Goal: Use online tool/utility: Use online tool/utility

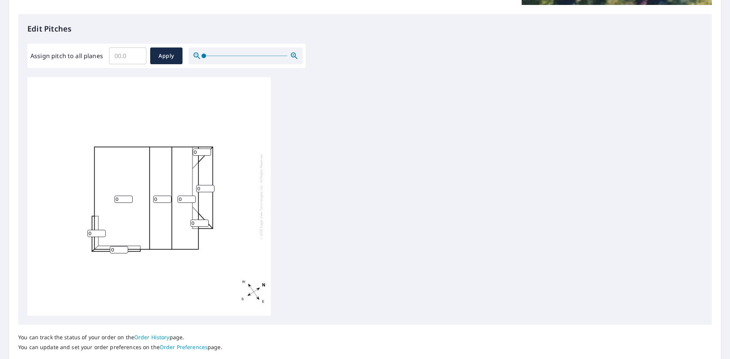
scroll to position [8, 0]
click at [129, 195] on input "0" at bounding box center [123, 197] width 18 height 7
click at [127, 194] on input "1" at bounding box center [123, 197] width 18 height 7
click at [128, 194] on input "2" at bounding box center [123, 197] width 18 height 7
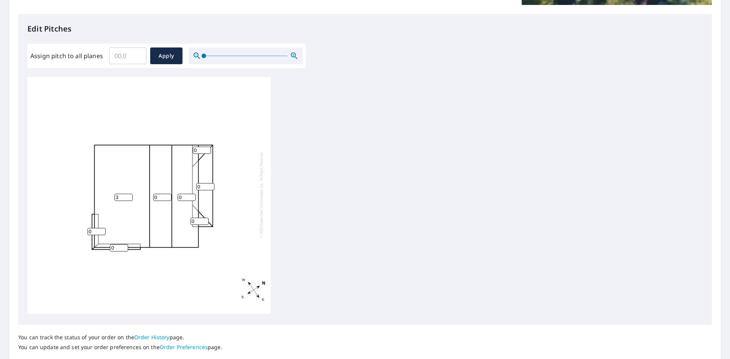
click at [128, 194] on input "3" at bounding box center [123, 197] width 18 height 7
click at [128, 194] on input "4" at bounding box center [123, 197] width 18 height 7
click at [128, 194] on input "5" at bounding box center [123, 197] width 18 height 7
type input "4"
click at [128, 194] on input "4" at bounding box center [123, 197] width 18 height 7
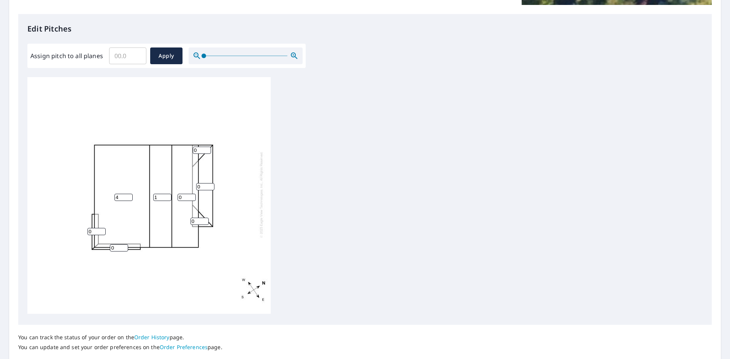
click at [166, 194] on input "1" at bounding box center [162, 197] width 18 height 7
click at [166, 194] on input "2" at bounding box center [162, 197] width 18 height 7
click at [166, 194] on input "3" at bounding box center [162, 197] width 18 height 7
click at [166, 194] on input "4" at bounding box center [162, 197] width 18 height 7
click at [166, 194] on input "5" at bounding box center [162, 197] width 18 height 7
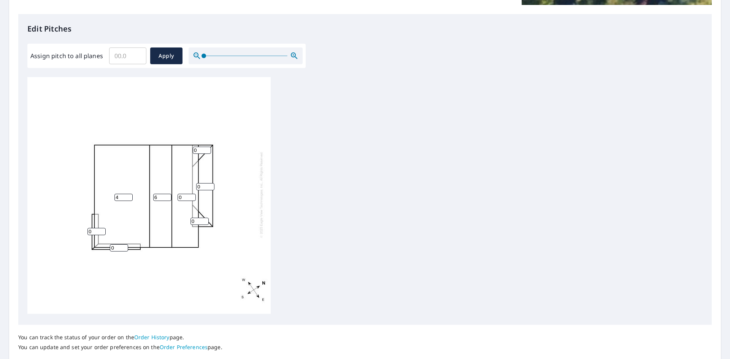
click at [166, 194] on input "6" at bounding box center [162, 197] width 18 height 7
click at [166, 194] on input "7" at bounding box center [162, 197] width 18 height 7
type input "8"
click at [166, 194] on input "8" at bounding box center [162, 197] width 18 height 7
click at [193, 194] on input "1" at bounding box center [186, 197] width 18 height 7
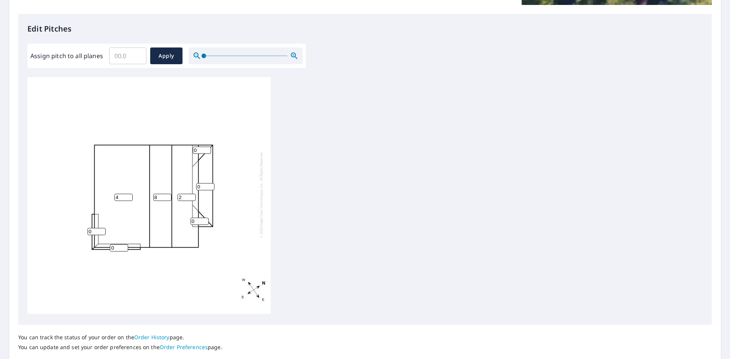
click at [193, 194] on input "2" at bounding box center [186, 197] width 18 height 7
click at [193, 194] on input "3" at bounding box center [186, 197] width 18 height 7
click at [193, 194] on input "4" at bounding box center [186, 197] width 18 height 7
click at [193, 194] on input "5" at bounding box center [186, 197] width 18 height 7
click at [193, 194] on input "6" at bounding box center [186, 197] width 18 height 7
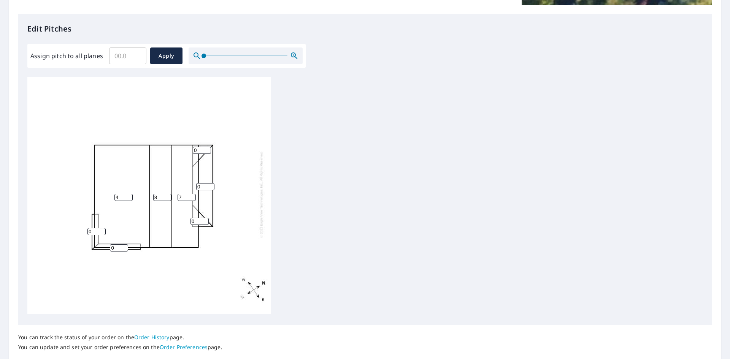
click at [193, 194] on input "7" at bounding box center [186, 197] width 18 height 7
type input "8"
click at [193, 194] on input "8" at bounding box center [186, 197] width 18 height 7
click at [206, 147] on input "1" at bounding box center [202, 150] width 18 height 7
click at [206, 147] on input "2" at bounding box center [202, 150] width 18 height 7
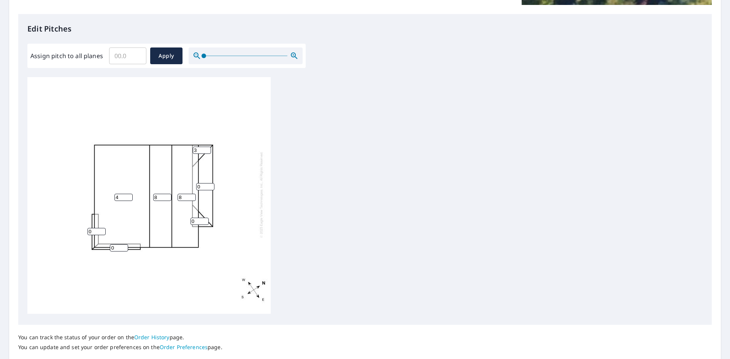
click at [206, 147] on input "3" at bounding box center [202, 150] width 18 height 7
type input "4"
click at [206, 147] on input "4" at bounding box center [202, 150] width 18 height 7
click at [209, 183] on input "1" at bounding box center [205, 186] width 18 height 7
click at [209, 183] on input "2" at bounding box center [205, 186] width 18 height 7
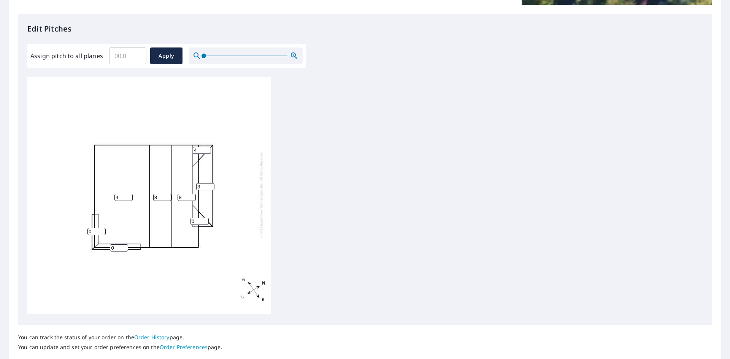
type input "3"
click at [209, 183] on input "3" at bounding box center [205, 186] width 18 height 7
click at [199, 218] on input "0" at bounding box center [199, 221] width 18 height 7
click at [207, 218] on input "1" at bounding box center [199, 221] width 18 height 7
click at [207, 218] on input "2" at bounding box center [199, 221] width 18 height 7
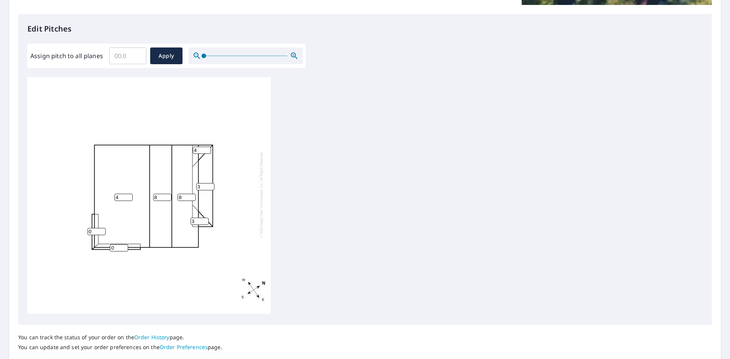
click at [207, 218] on input "3" at bounding box center [199, 221] width 18 height 7
type input "4"
click at [207, 218] on input "4" at bounding box center [199, 221] width 18 height 7
click at [95, 228] on input "0" at bounding box center [96, 231] width 18 height 7
click at [102, 228] on input "1" at bounding box center [96, 231] width 18 height 7
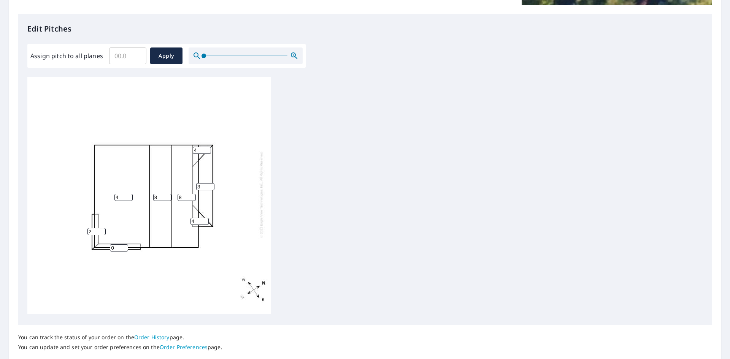
click at [102, 228] on input "2" at bounding box center [96, 231] width 18 height 7
click at [102, 228] on input "3" at bounding box center [96, 231] width 18 height 7
click at [102, 228] on input "4" at bounding box center [96, 231] width 18 height 7
type input "5"
click at [102, 228] on input "5" at bounding box center [96, 231] width 18 height 7
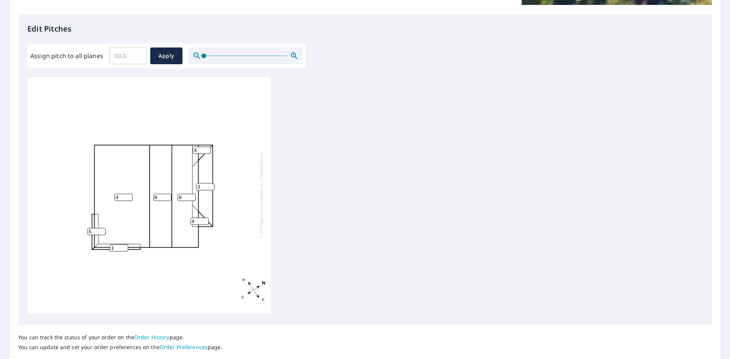
click at [122, 244] on input "1" at bounding box center [119, 247] width 18 height 7
click at [122, 244] on input "2" at bounding box center [119, 247] width 18 height 7
click at [122, 244] on input "3" at bounding box center [119, 247] width 18 height 7
click at [122, 244] on input "4" at bounding box center [119, 247] width 18 height 7
type input "5"
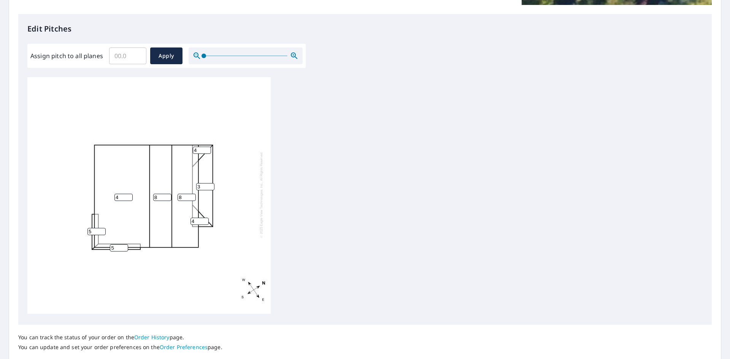
click at [122, 244] on input "5" at bounding box center [119, 247] width 18 height 7
click at [123, 267] on div "4 8 8 3 5 4 4 5" at bounding box center [148, 194] width 243 height 239
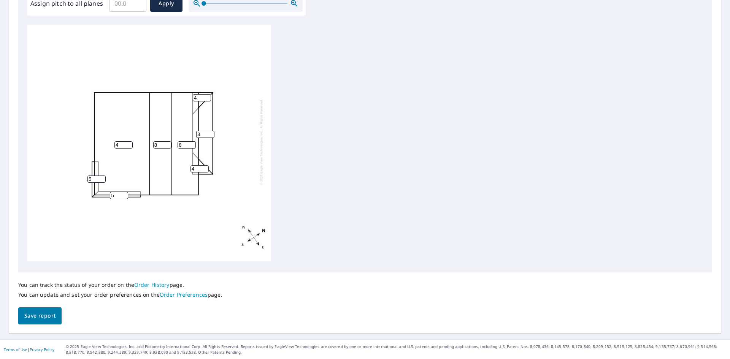
scroll to position [0, 0]
click at [41, 318] on span "Save report" at bounding box center [39, 316] width 31 height 10
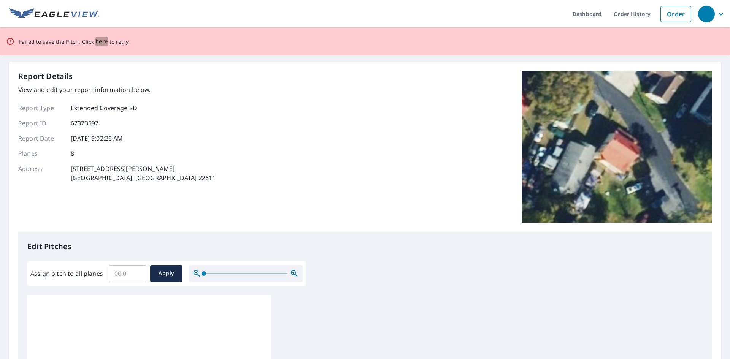
click at [98, 41] on span "here" at bounding box center [101, 42] width 13 height 10
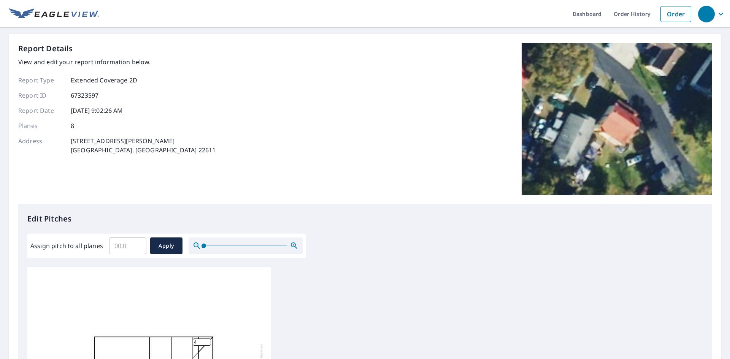
click at [716, 15] on icon "button" at bounding box center [720, 14] width 9 height 9
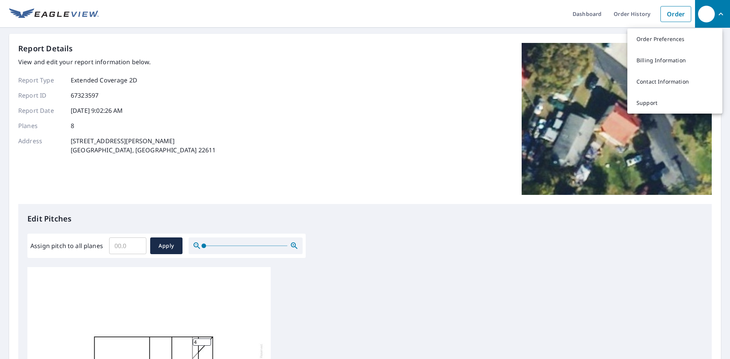
click at [637, 261] on div "Edit Pitches Assign pitch to all planes ​ Apply 4 8 8 3 5 4 4 5" at bounding box center [364, 359] width 693 height 311
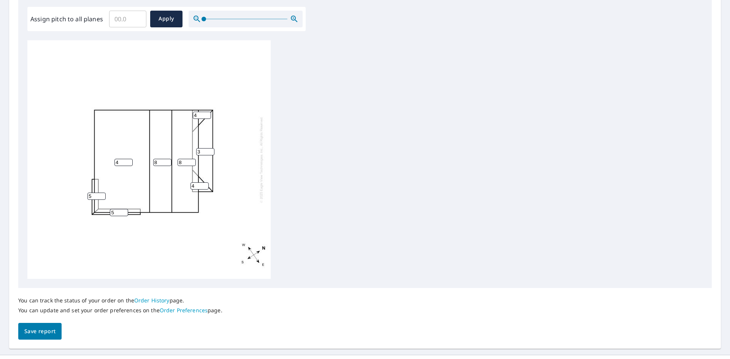
scroll to position [270, 0]
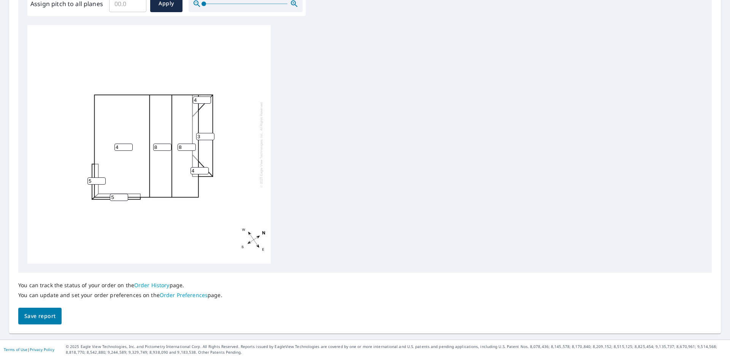
click at [48, 310] on button "Save report" at bounding box center [39, 316] width 43 height 17
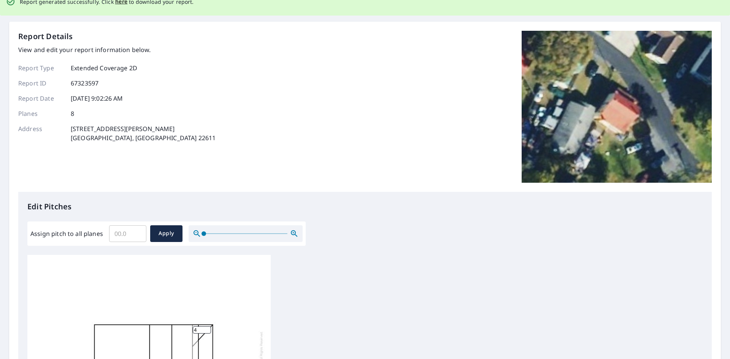
scroll to position [0, 0]
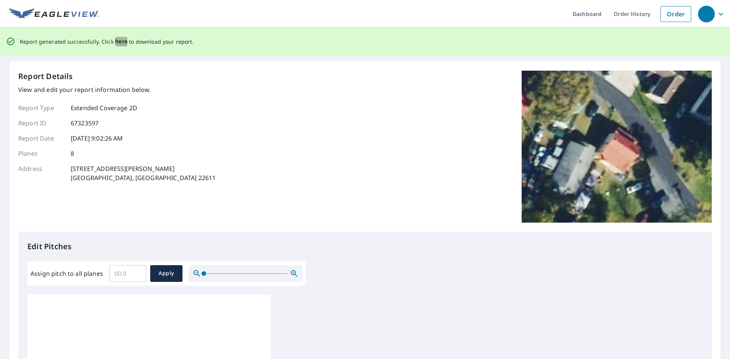
click at [120, 43] on span "here" at bounding box center [121, 42] width 13 height 10
